Goal: Check status: Check status

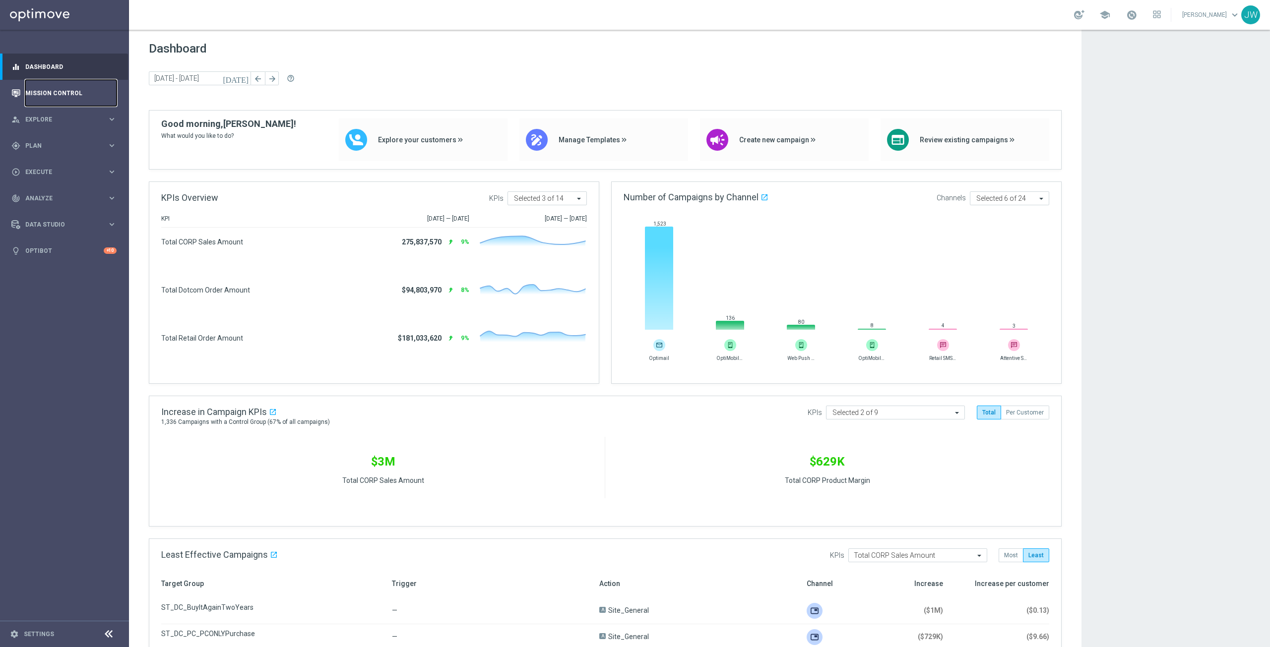
click at [55, 99] on link "Mission Control" at bounding box center [70, 93] width 91 height 26
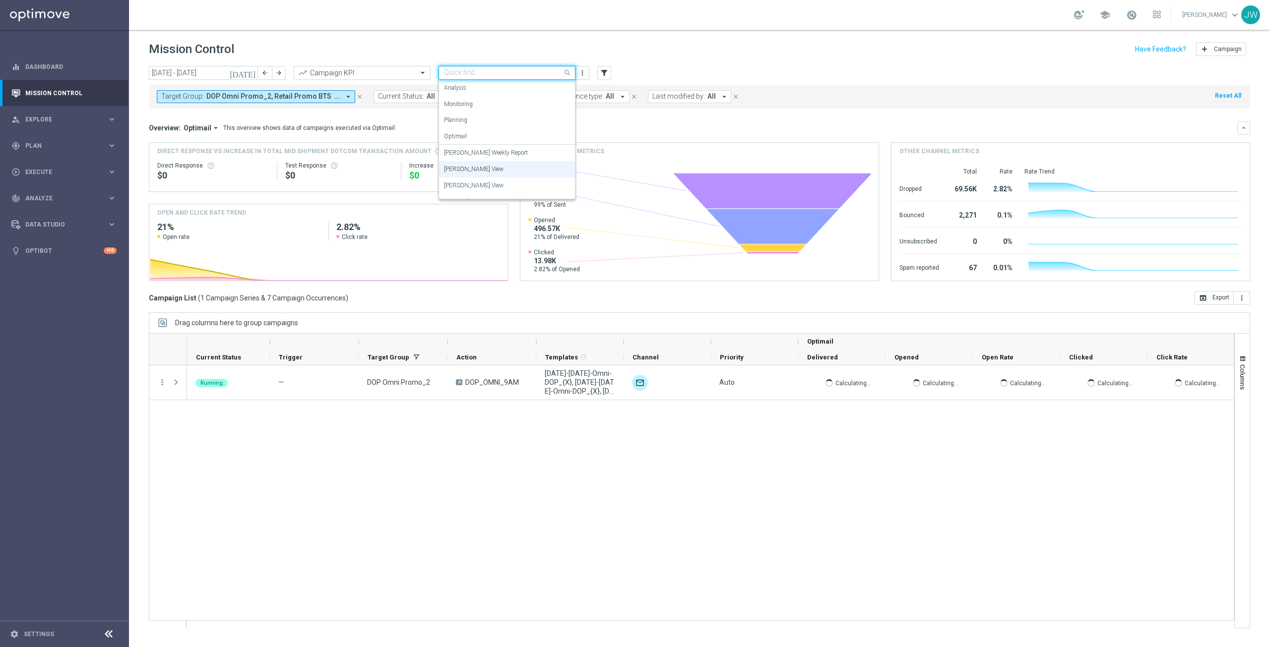
click at [565, 74] on span at bounding box center [568, 72] width 12 height 12
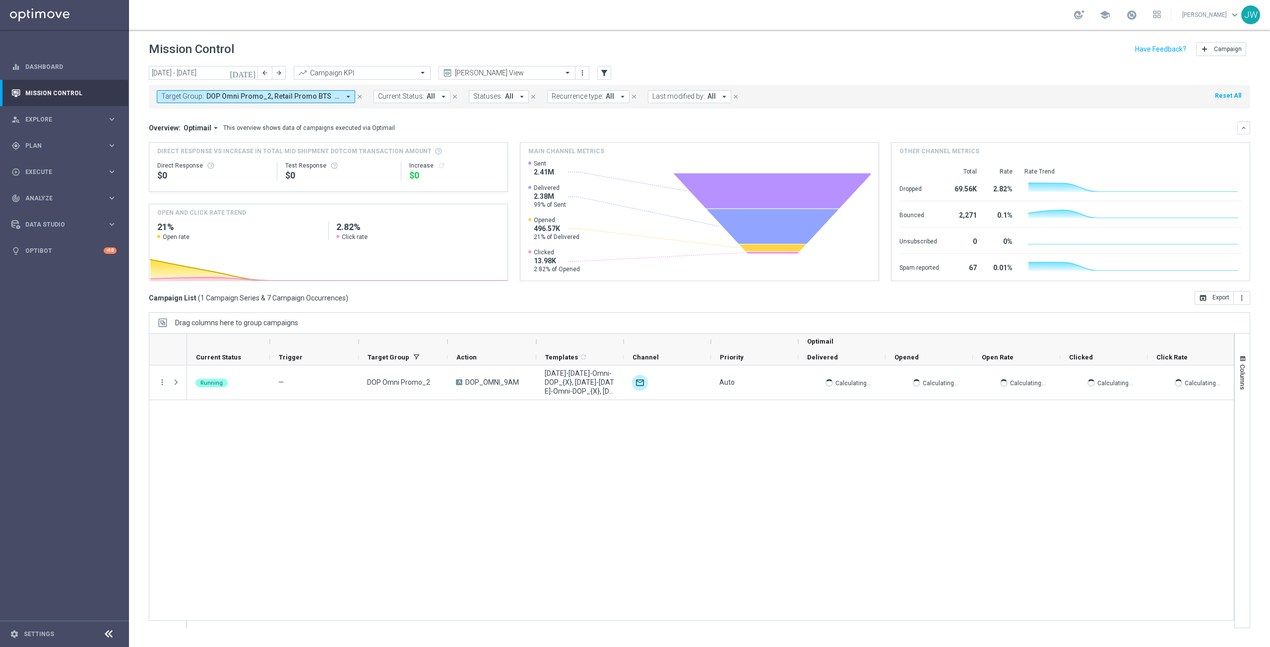
click at [429, 41] on div "Mission Control add Campaign" at bounding box center [699, 49] width 1101 height 19
click at [252, 73] on icon "[DATE]" at bounding box center [243, 72] width 27 height 9
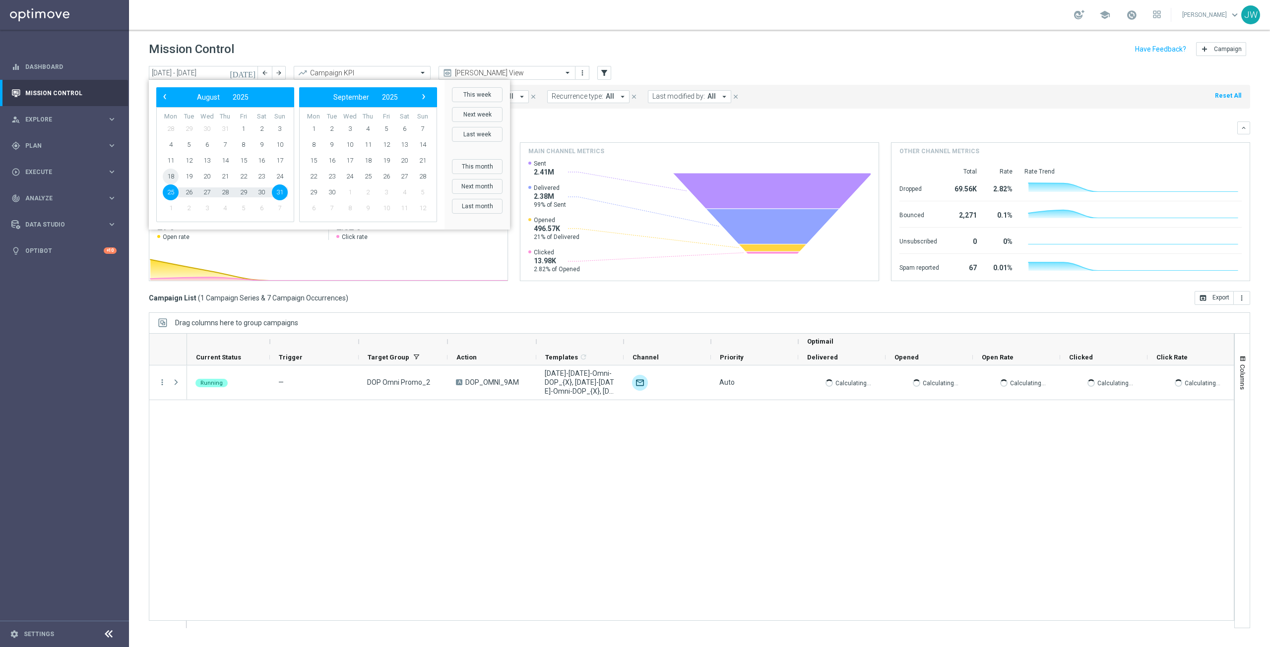
click at [170, 177] on span "18" at bounding box center [171, 177] width 16 height 16
click at [277, 175] on span "24" at bounding box center [280, 177] width 16 height 16
type input "[DATE] - [DATE]"
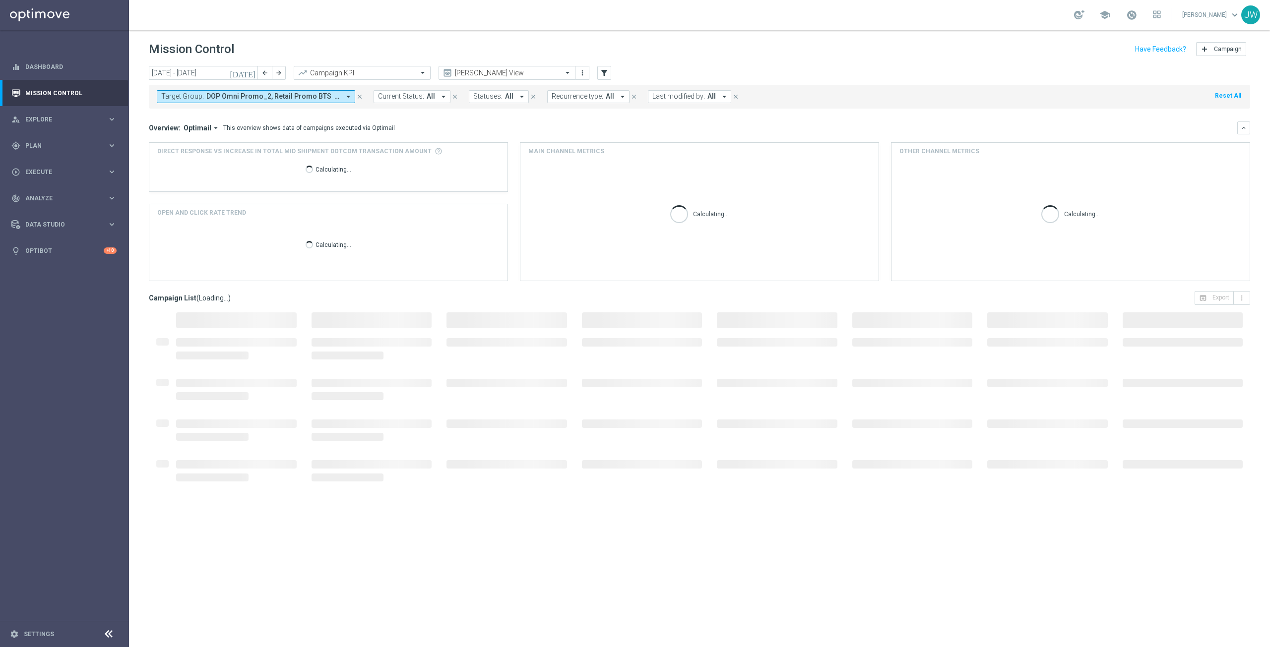
click at [329, 44] on div "Mission Control add Campaign" at bounding box center [699, 49] width 1101 height 19
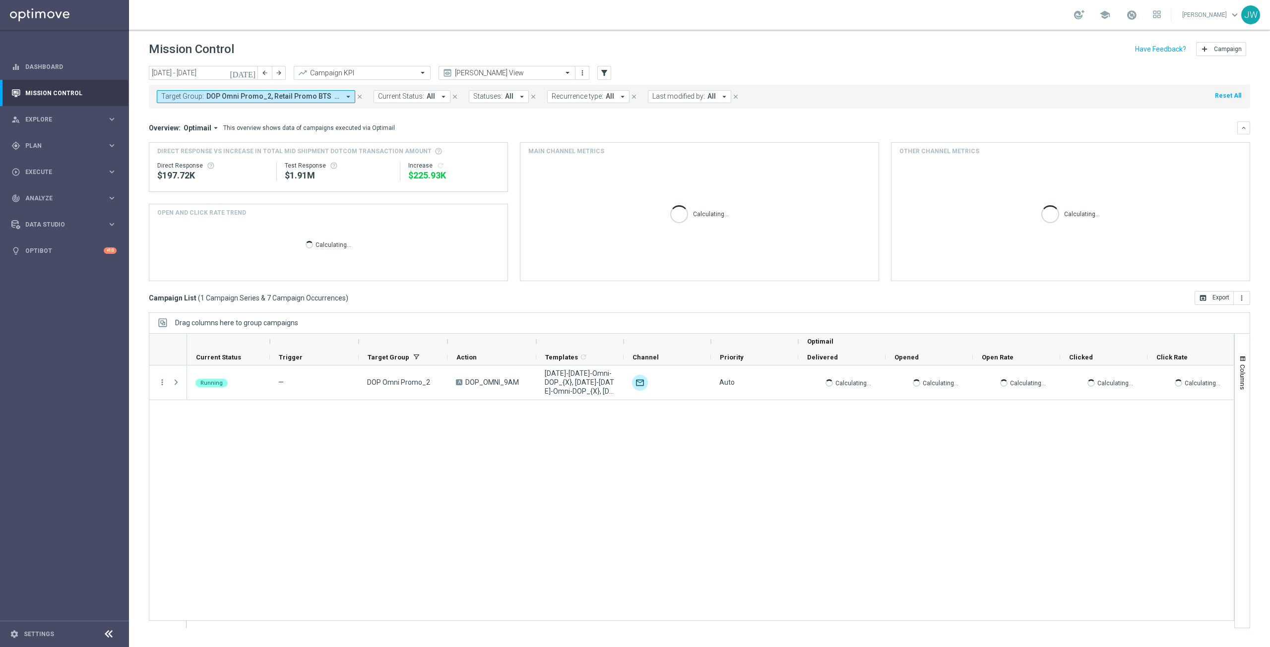
click at [347, 98] on icon "arrow_drop_down" at bounding box center [348, 96] width 9 height 9
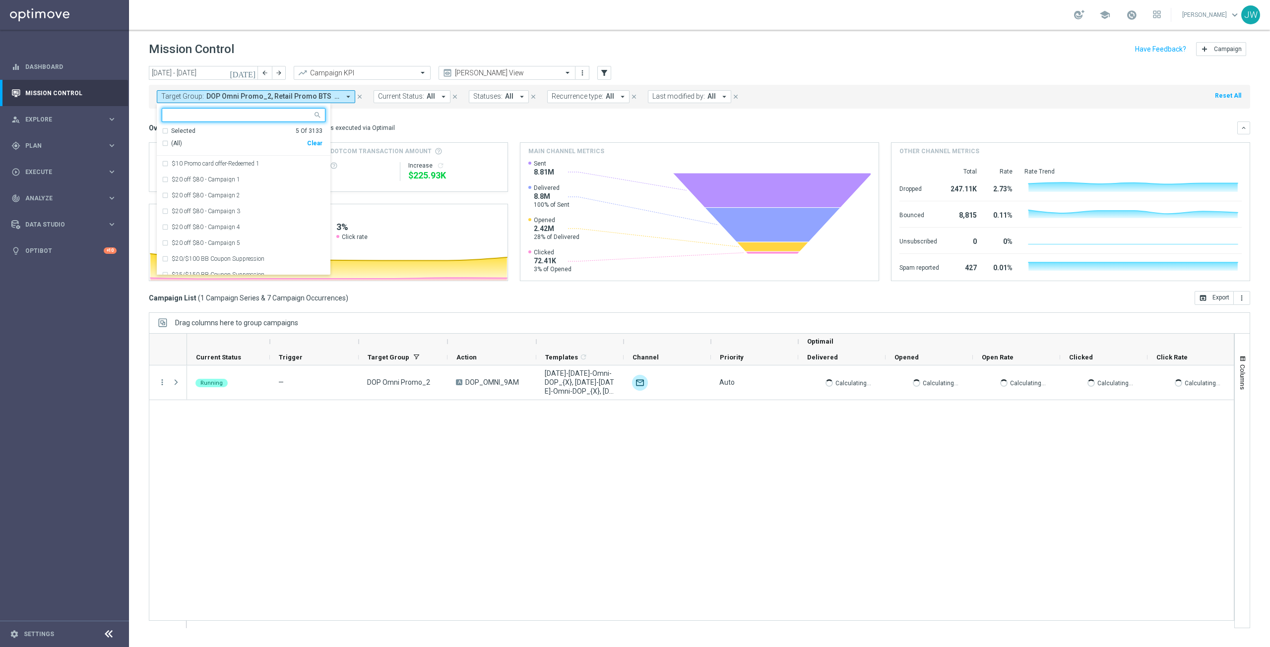
click at [164, 143] on div "(All)" at bounding box center [234, 143] width 145 height 8
click at [397, 116] on mini-dashboard "Overview: Optimail arrow_drop_down This overview shows data of campaigns execut…" at bounding box center [699, 200] width 1101 height 183
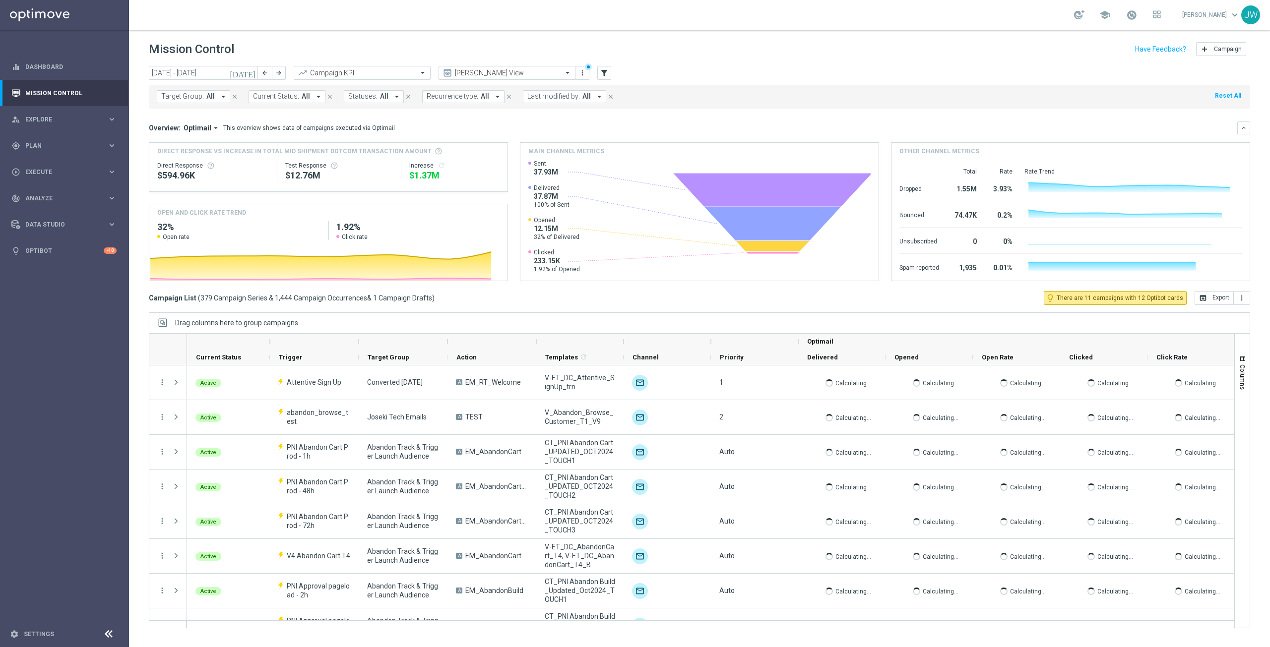
click at [316, 96] on icon "arrow_drop_down" at bounding box center [318, 96] width 9 height 9
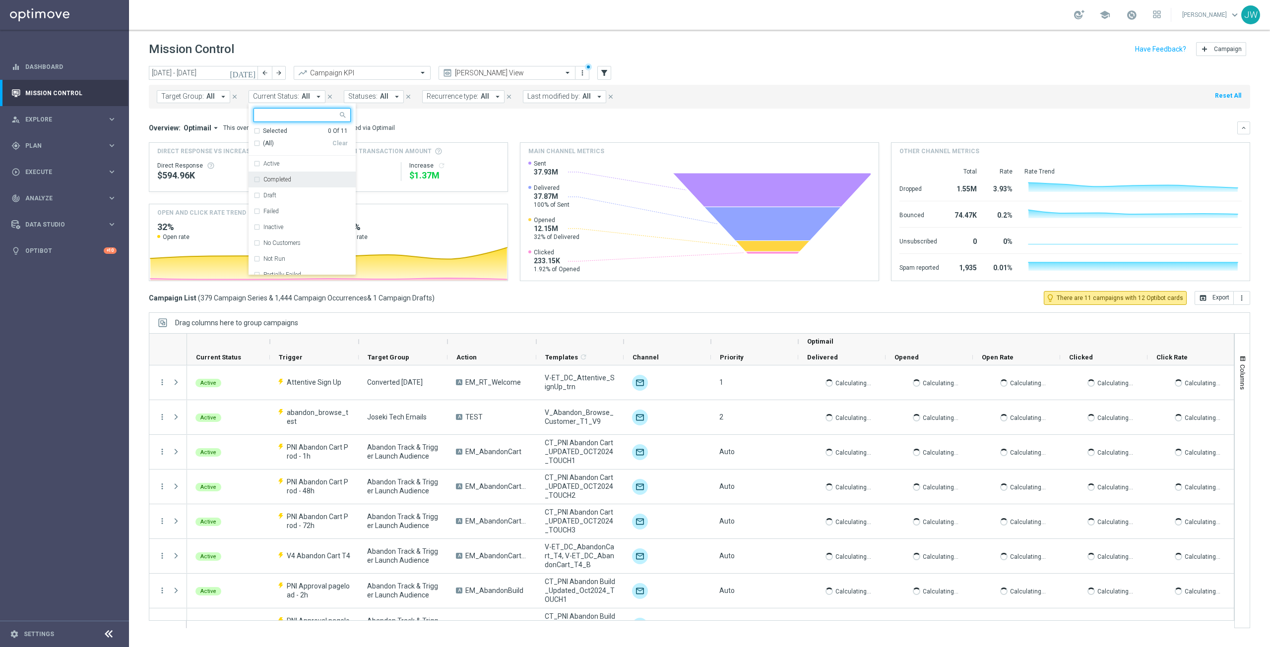
click at [255, 180] on div "Completed" at bounding box center [301, 180] width 97 height 16
click at [444, 124] on div "Overview: Optimail arrow_drop_down This overview shows data of campaigns execut…" at bounding box center [693, 128] width 1088 height 9
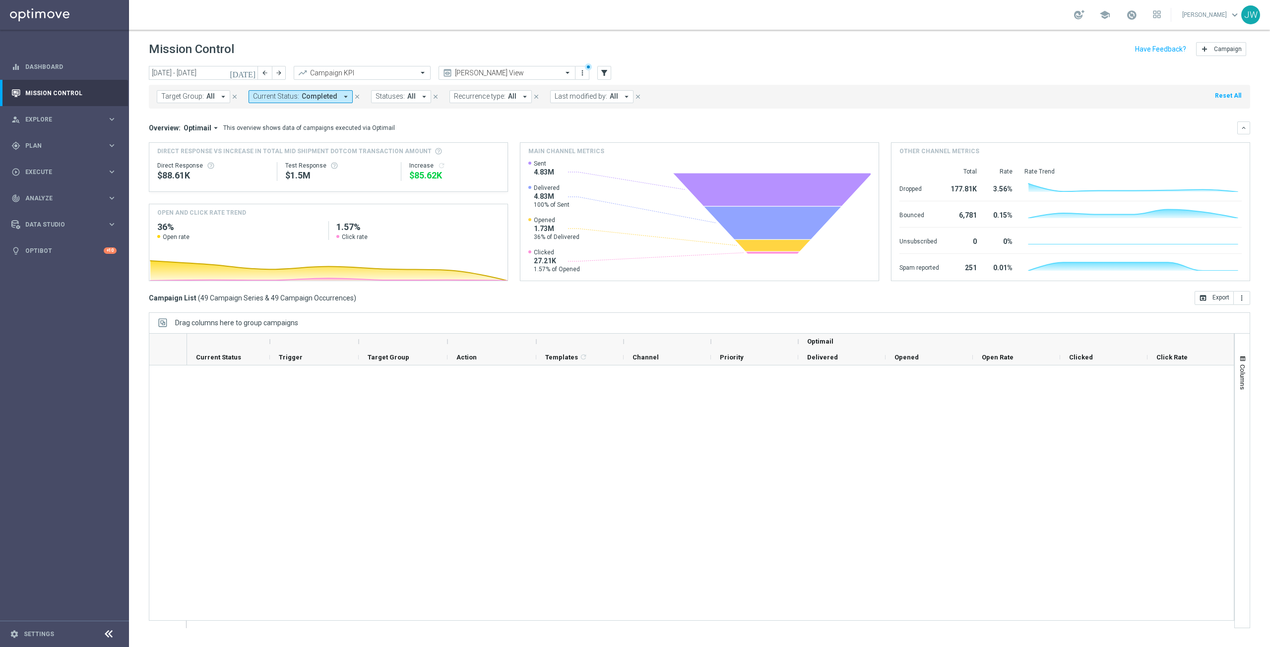
scroll to position [0, 0]
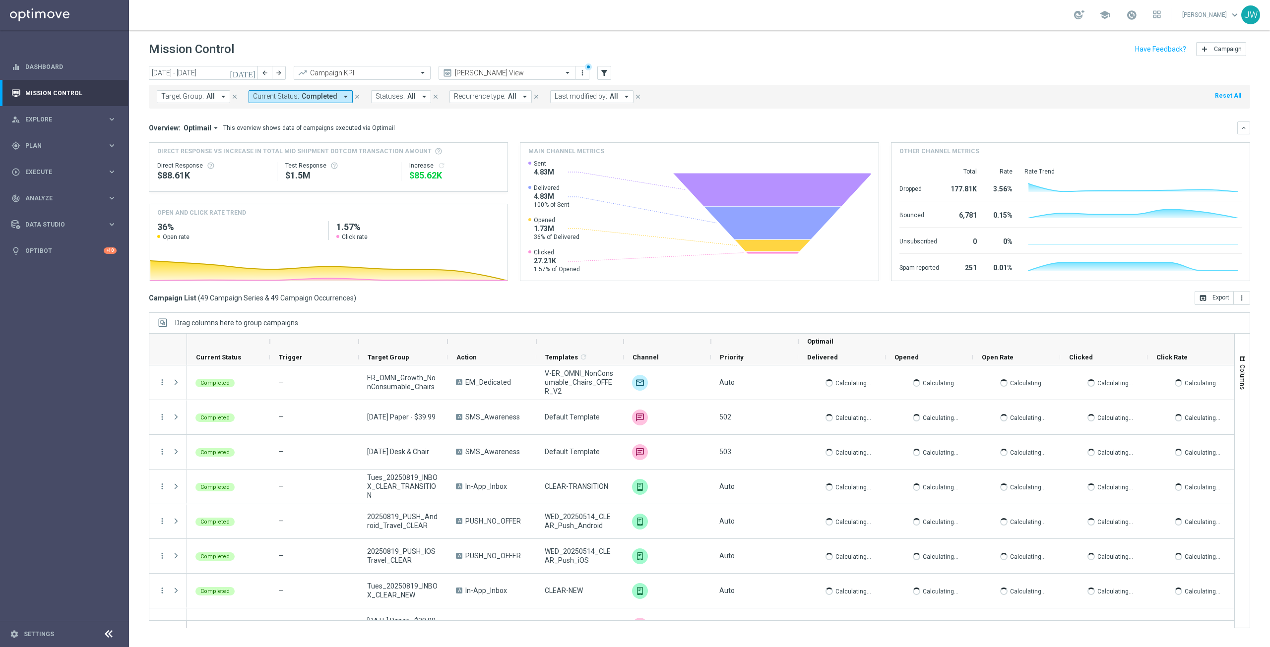
click at [520, 96] on icon "arrow_drop_down" at bounding box center [524, 96] width 9 height 9
click at [731, 96] on div "Target Group: All arrow_drop_down close Current Status: Completed arrow_drop_do…" at bounding box center [699, 97] width 1101 height 24
click at [610, 74] on button "filter_alt" at bounding box center [604, 73] width 14 height 14
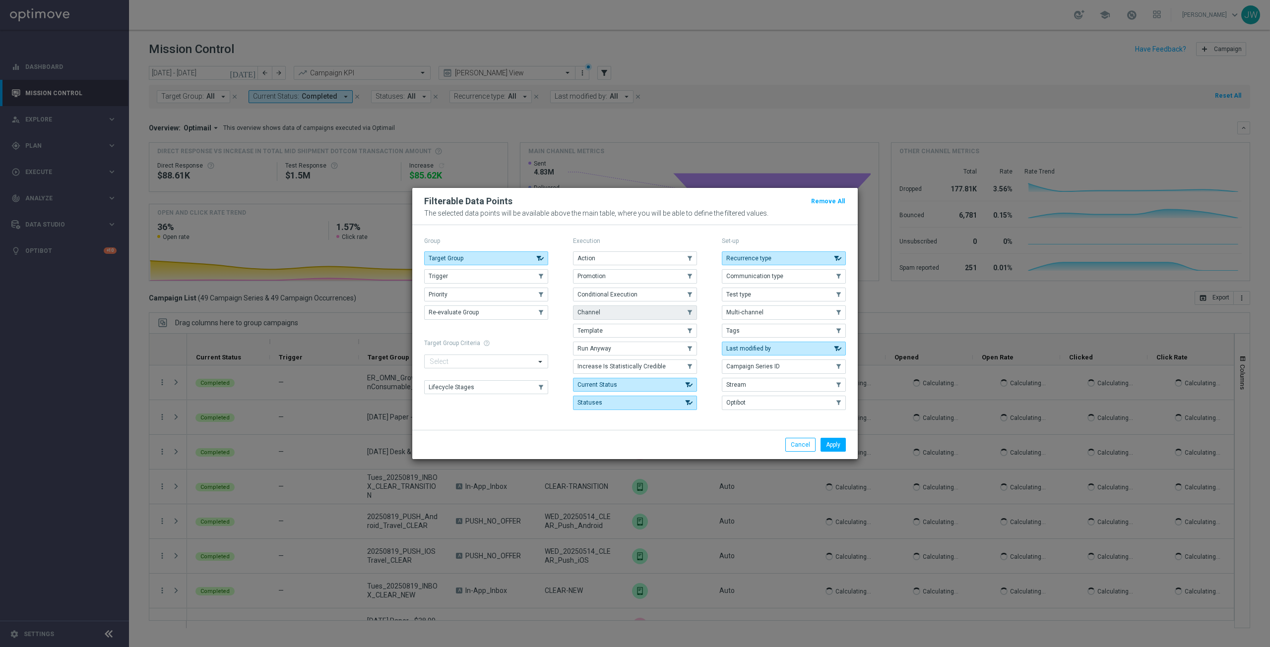
click at [689, 311] on use "button" at bounding box center [689, 312] width 7 height 7
click at [842, 448] on button "Apply" at bounding box center [832, 445] width 25 height 14
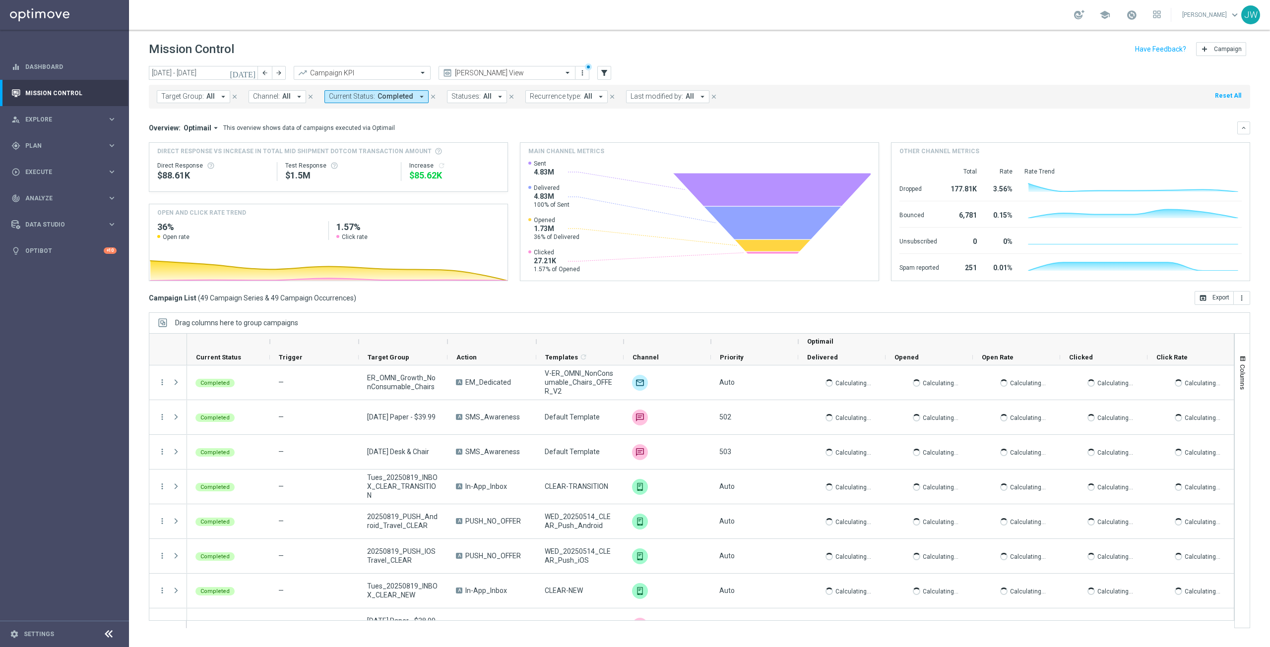
click at [295, 96] on icon "arrow_drop_down" at bounding box center [299, 96] width 9 height 9
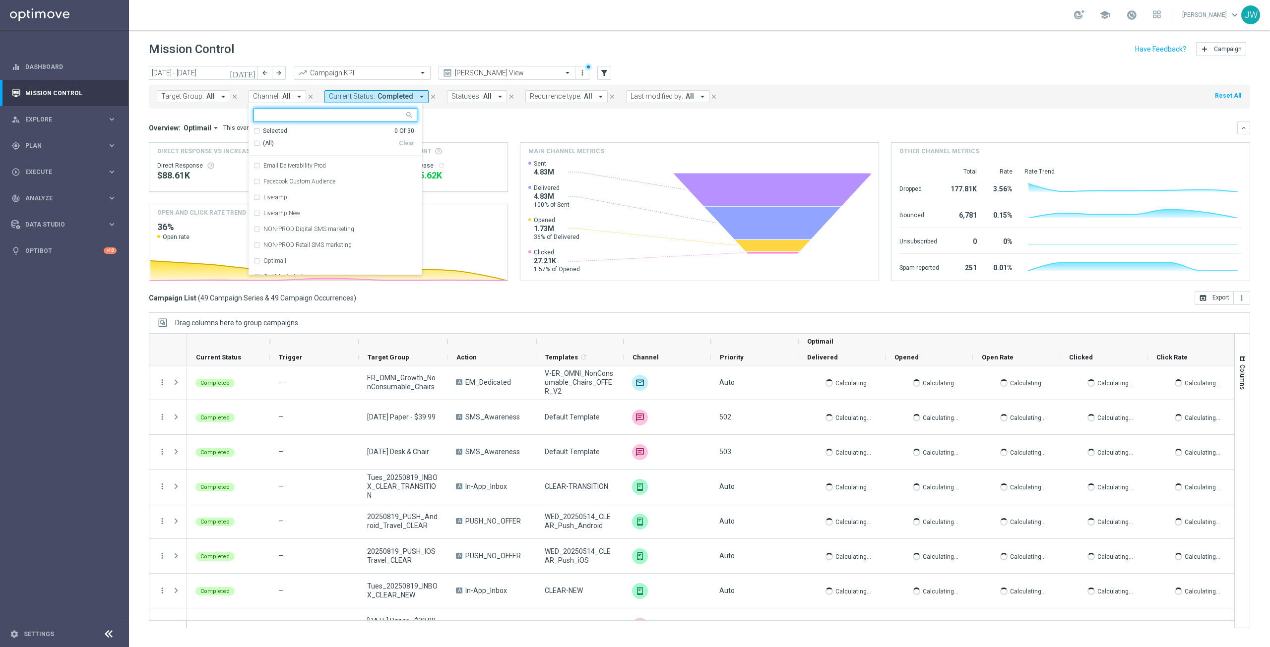
scroll to position [159, 0]
click at [255, 180] on div "Email Deliverability Prod" at bounding box center [335, 180] width 164 height 16
click at [257, 206] on div "Optimail" at bounding box center [335, 205] width 164 height 16
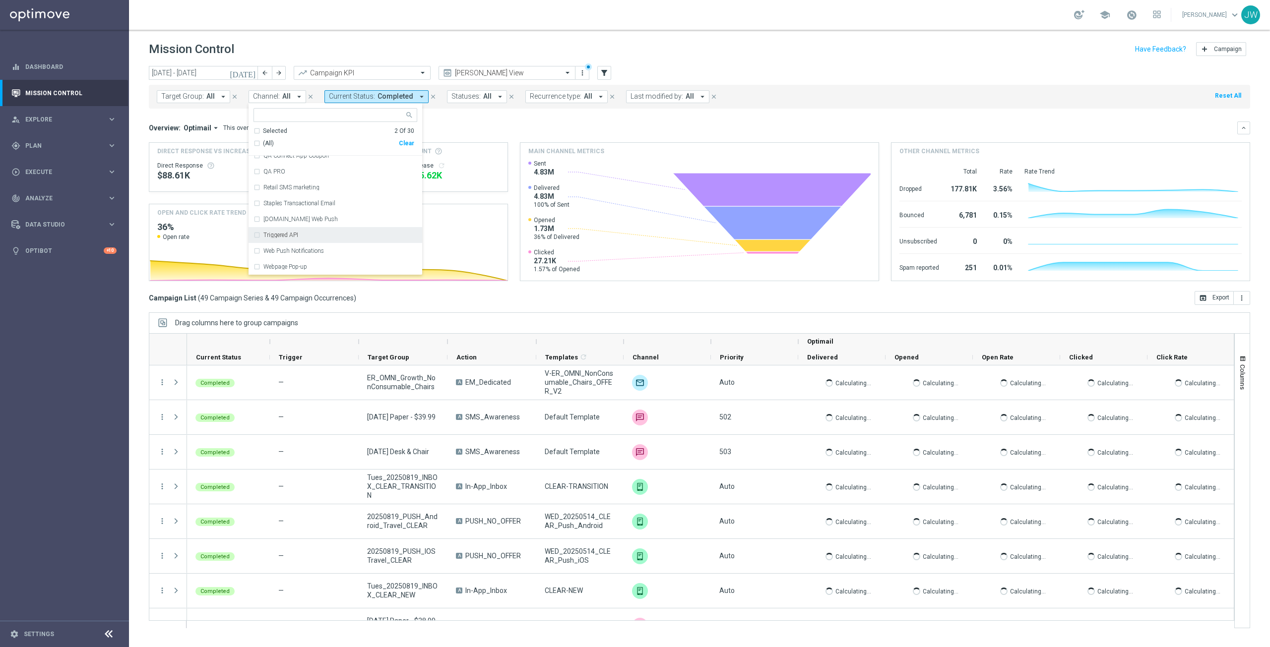
click at [445, 118] on mini-dashboard "Overview: Optimail arrow_drop_down This overview shows data of campaigns execut…" at bounding box center [699, 200] width 1101 height 183
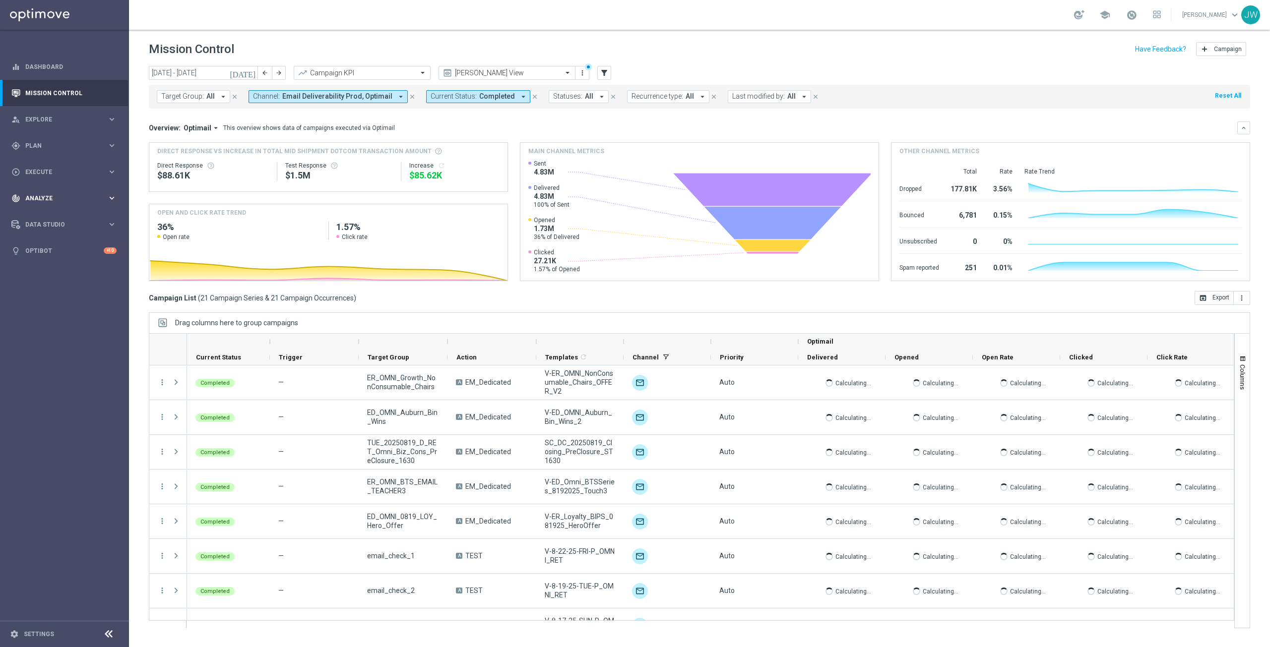
click at [113, 197] on icon "keyboard_arrow_right" at bounding box center [111, 197] width 9 height 9
click at [760, 32] on header "Mission Control add Campaign" at bounding box center [699, 48] width 1141 height 36
